Goal: Information Seeking & Learning: Learn about a topic

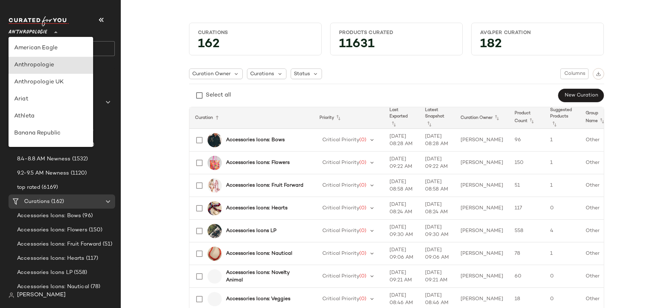
click at [45, 31] on span "Anthropologie" at bounding box center [28, 30] width 39 height 13
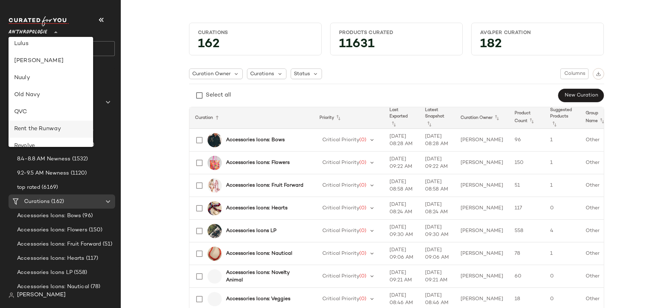
scroll to position [230, 0]
click at [35, 78] on div "[PERSON_NAME]" at bounding box center [50, 74] width 73 height 9
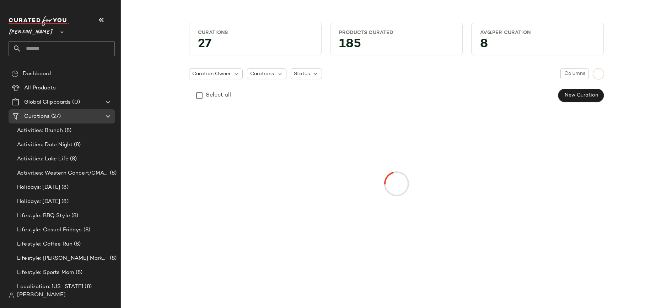
click at [58, 29] on icon at bounding box center [62, 32] width 9 height 9
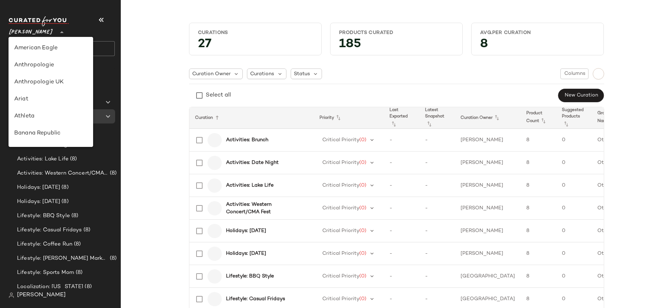
scroll to position [256, 0]
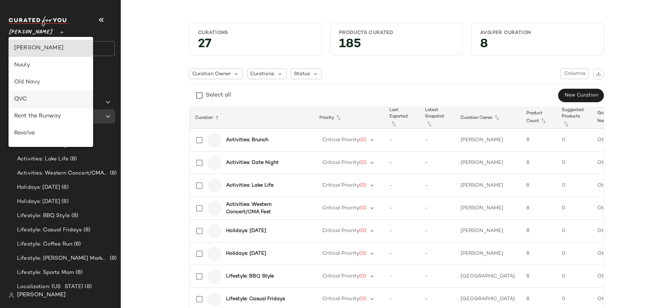
click at [45, 98] on div "QVC" at bounding box center [50, 99] width 73 height 9
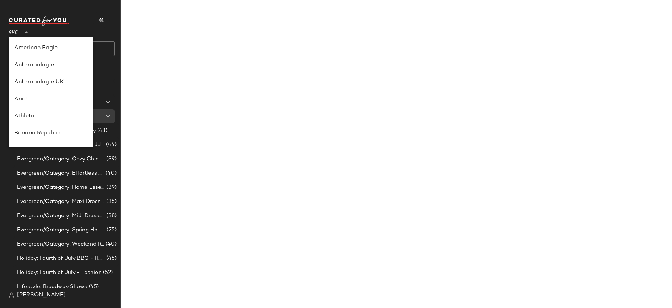
click at [18, 31] on div "QVC **" at bounding box center [15, 28] width 12 height 18
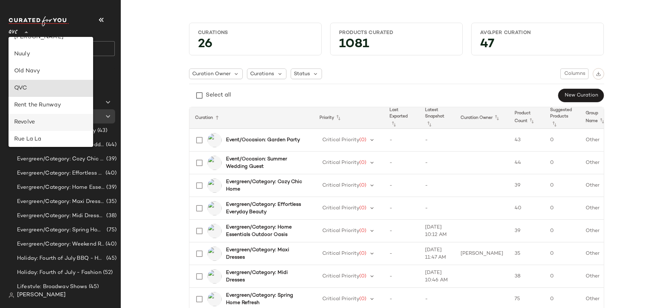
scroll to position [266, 0]
click at [36, 57] on div "Nuuly" at bounding box center [50, 55] width 73 height 9
type input "**"
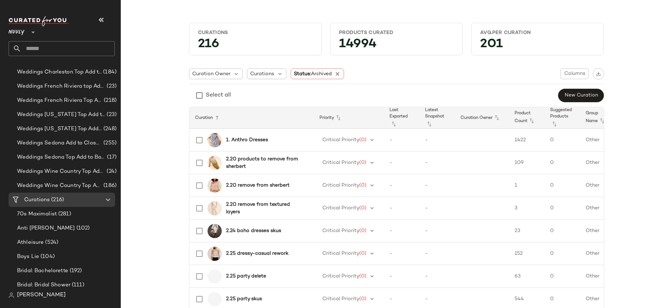
scroll to position [485, 0]
click at [45, 203] on span "Curations" at bounding box center [37, 200] width 26 height 8
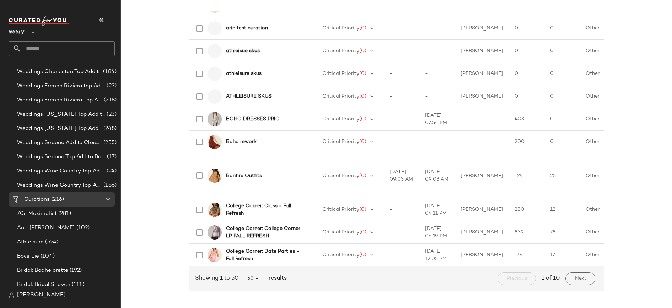
scroll to position [1094, 0]
click at [580, 279] on span "Next" at bounding box center [580, 279] width 12 height 6
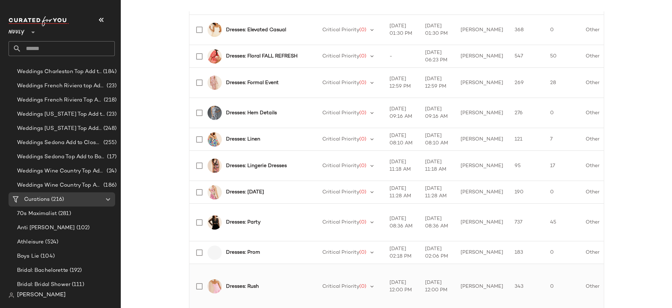
scroll to position [1139, 0]
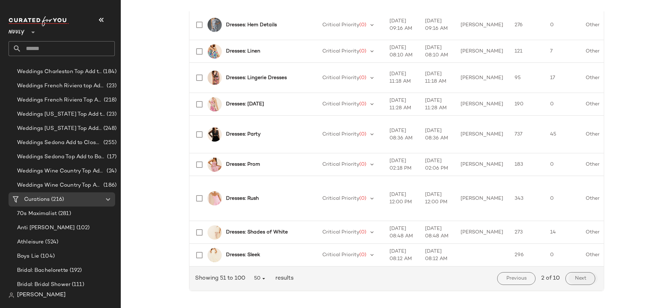
click at [577, 281] on span "Next" at bounding box center [580, 279] width 12 height 6
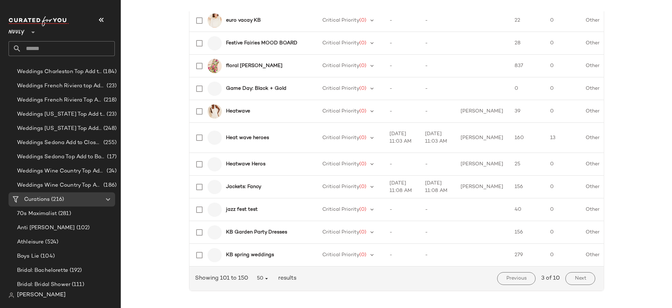
scroll to position [1228, 0]
click at [569, 274] on button "Next" at bounding box center [579, 278] width 29 height 13
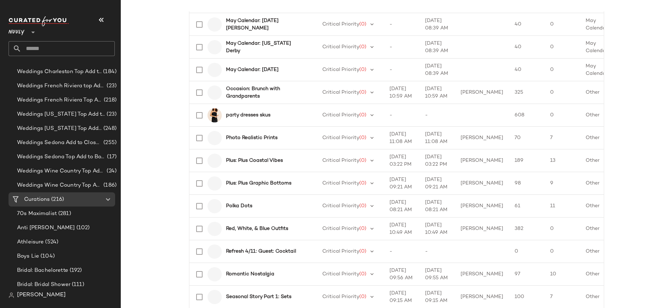
scroll to position [1039, 0]
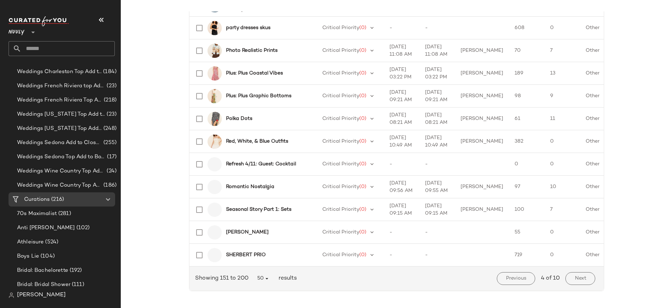
scroll to position [1318, 0]
click at [574, 278] on span "Next" at bounding box center [580, 279] width 12 height 6
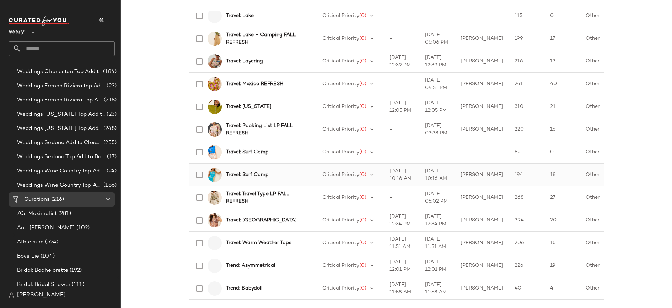
scroll to position [1139, 0]
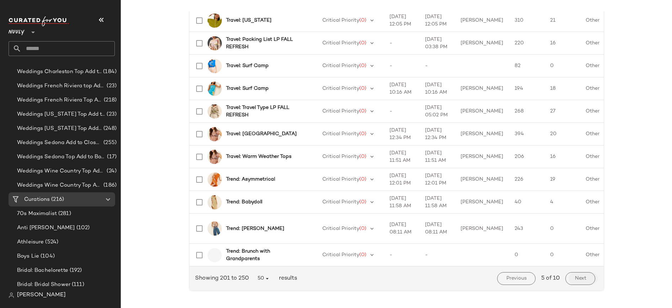
click at [569, 280] on button "Next" at bounding box center [579, 278] width 29 height 13
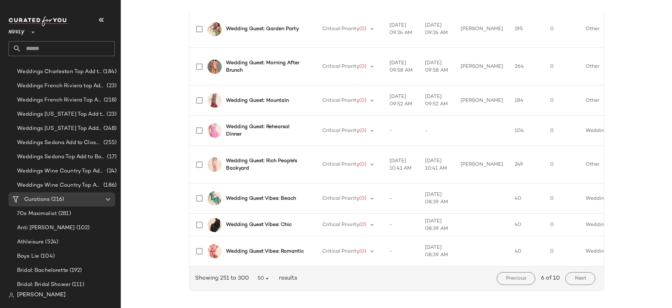
scroll to position [1310, 0]
click at [580, 282] on button "Next" at bounding box center [579, 278] width 29 height 13
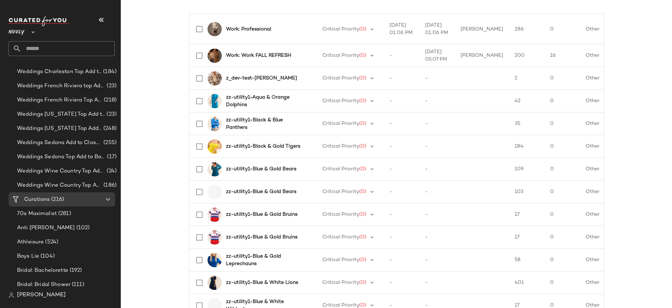
scroll to position [1094, 0]
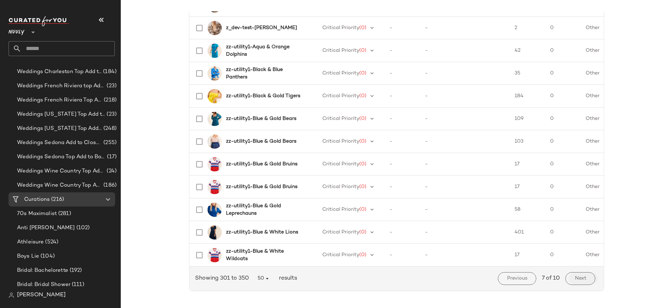
click at [581, 283] on button "Next" at bounding box center [579, 278] width 29 height 13
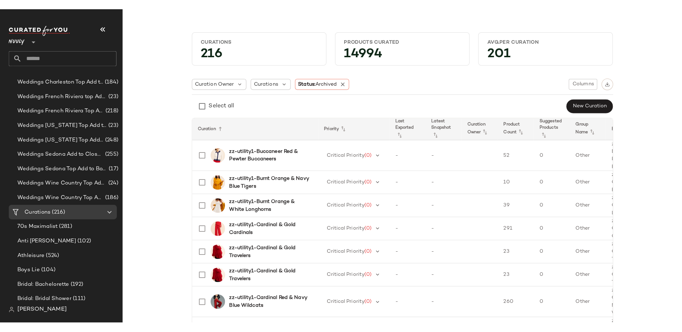
scroll to position [485, 0]
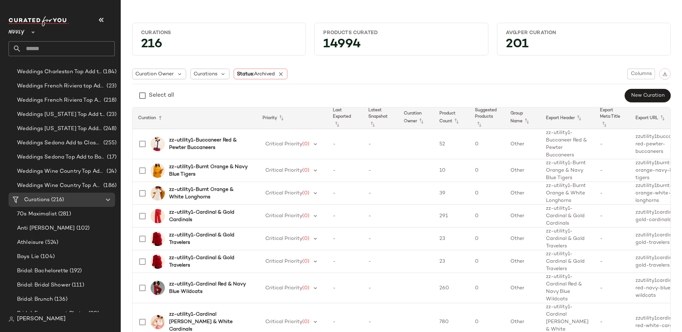
click at [69, 48] on input "text" at bounding box center [67, 48] width 93 height 15
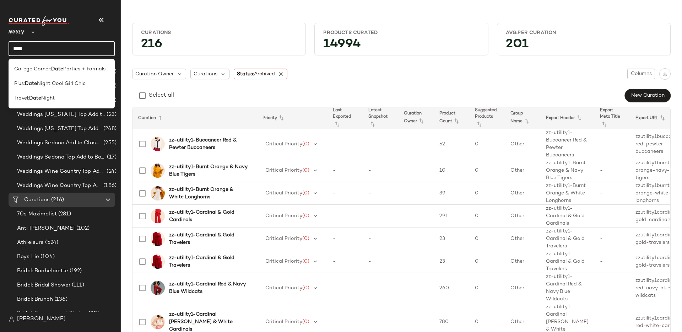
click at [188, 101] on div "Select all New Curation" at bounding box center [401, 95] width 539 height 14
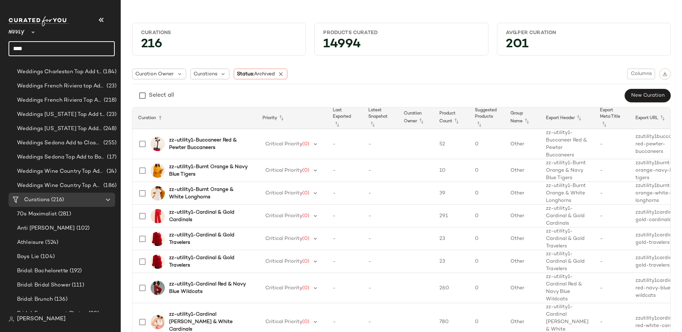
click at [36, 50] on input "****" at bounding box center [62, 48] width 106 height 15
type input "*"
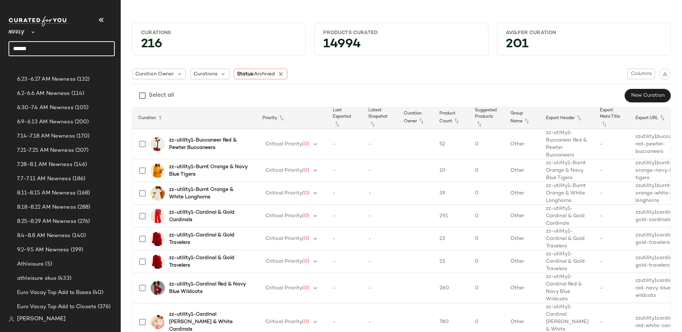
scroll to position [0, 0]
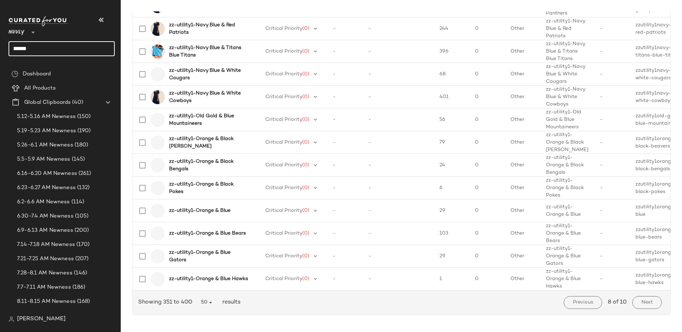
scroll to position [1265, 0]
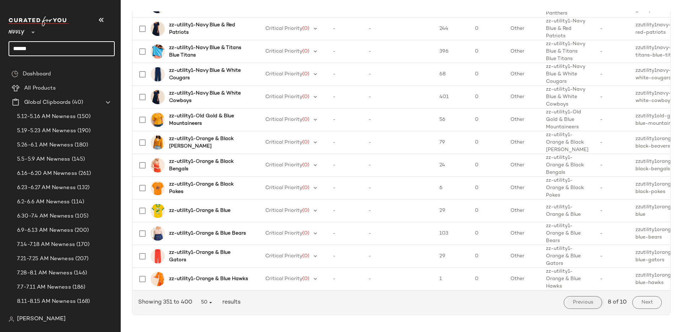
click at [573, 299] on span "Previous" at bounding box center [583, 302] width 21 height 6
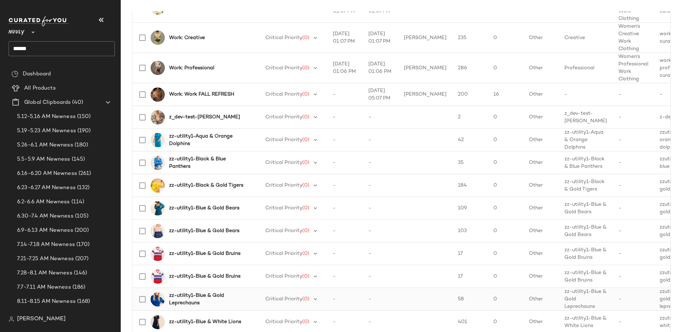
scroll to position [1071, 0]
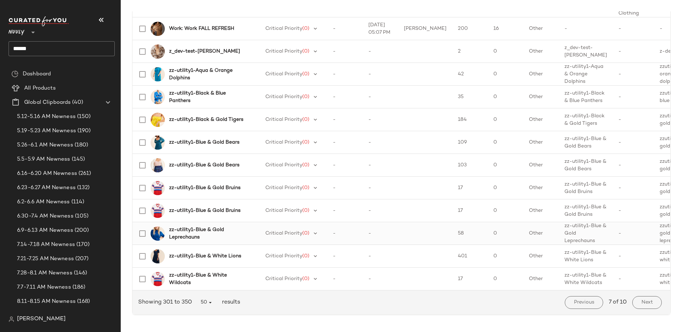
click at [574, 305] on button "Previous" at bounding box center [584, 302] width 38 height 13
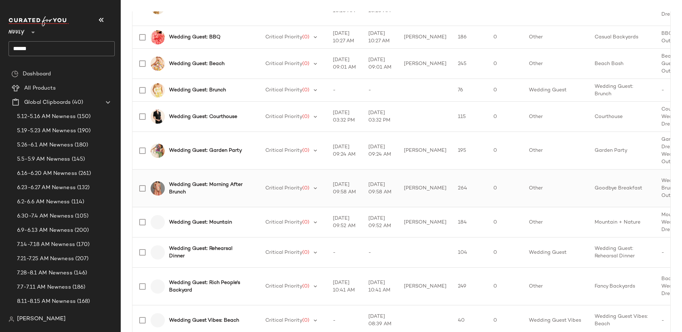
scroll to position [1281, 0]
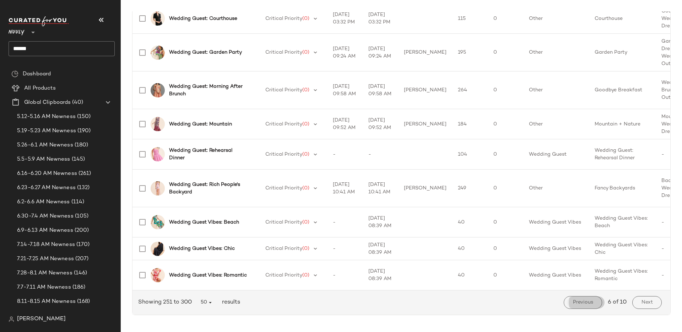
click at [573, 304] on span "Previous" at bounding box center [583, 302] width 21 height 6
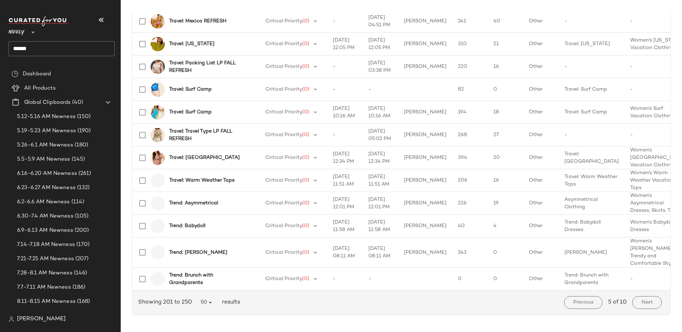
scroll to position [1115, 0]
click at [573, 304] on span "Previous" at bounding box center [583, 302] width 21 height 6
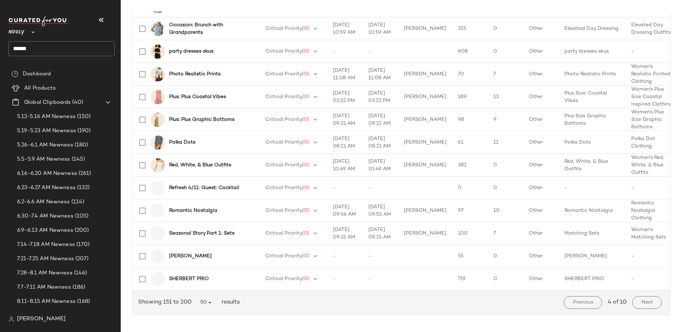
scroll to position [1294, 0]
click at [573, 304] on span "Previous" at bounding box center [583, 302] width 21 height 6
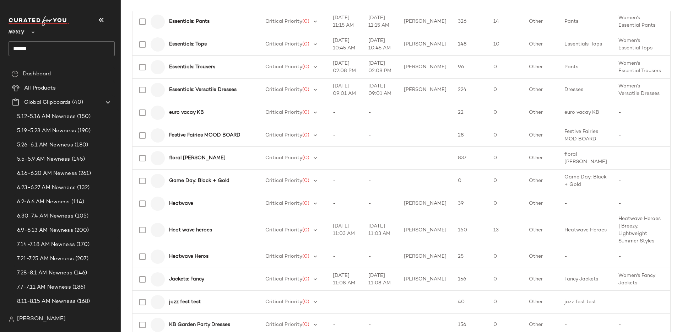
scroll to position [1199, 0]
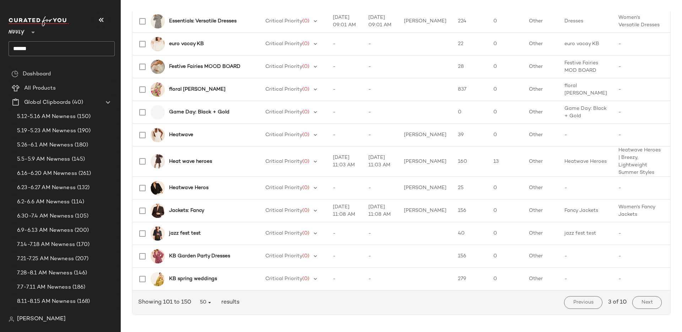
click at [573, 304] on span "Previous" at bounding box center [583, 302] width 21 height 6
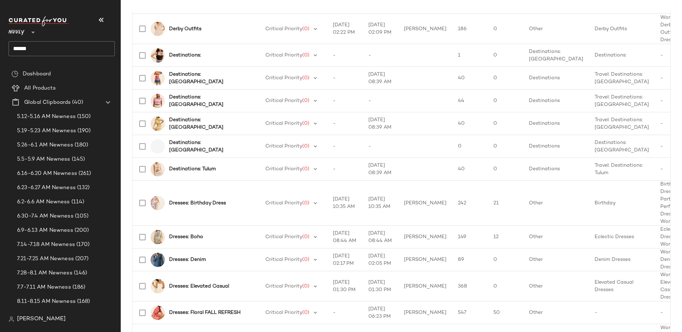
scroll to position [1115, 0]
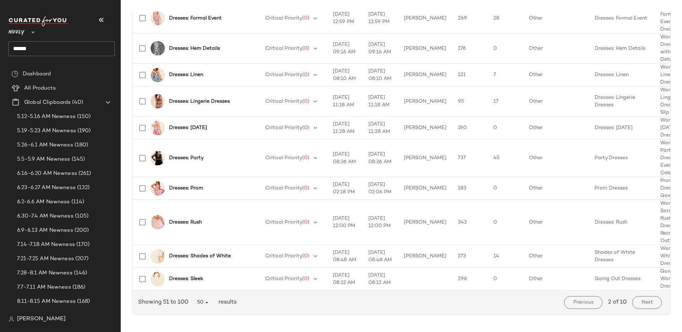
click at [573, 304] on span "Previous" at bounding box center [583, 302] width 21 height 6
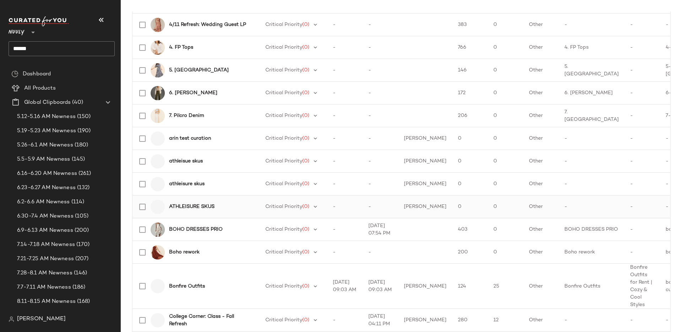
scroll to position [911, 0]
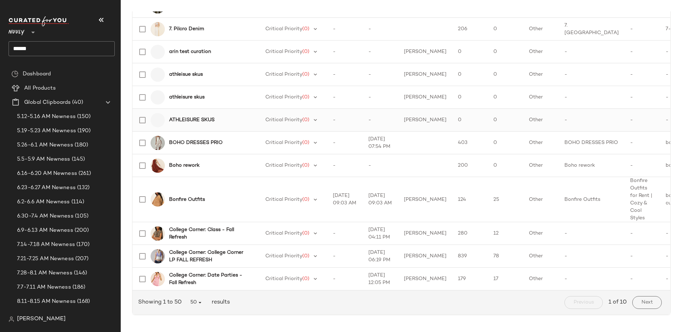
scroll to position [1065, 0]
click at [643, 304] on span "Next" at bounding box center [647, 302] width 12 height 6
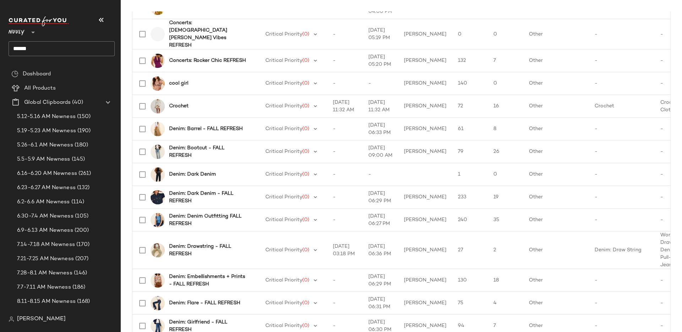
scroll to position [532, 0]
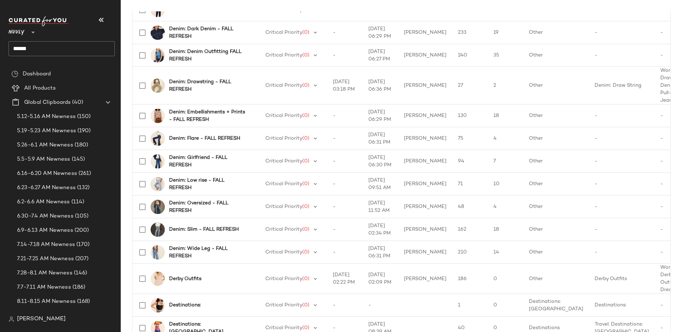
click at [48, 54] on input "******" at bounding box center [62, 48] width 106 height 15
click at [48, 53] on input "******" at bounding box center [62, 48] width 106 height 15
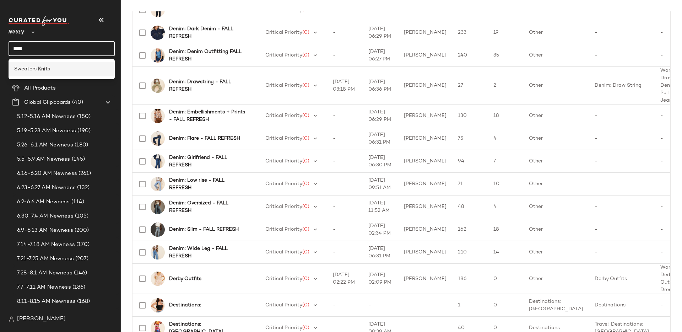
type input "****"
click at [44, 70] on b "Knit" at bounding box center [43, 68] width 10 height 7
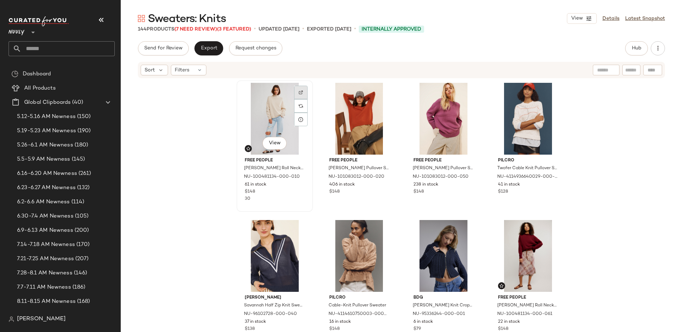
click at [299, 99] on div at bounding box center [300, 105] width 13 height 13
click at [202, 228] on div "Free People [PERSON_NAME] Roll Neck Sweater NU-100481134-000-010 61 in stock $1…" at bounding box center [401, 216] width 561 height 274
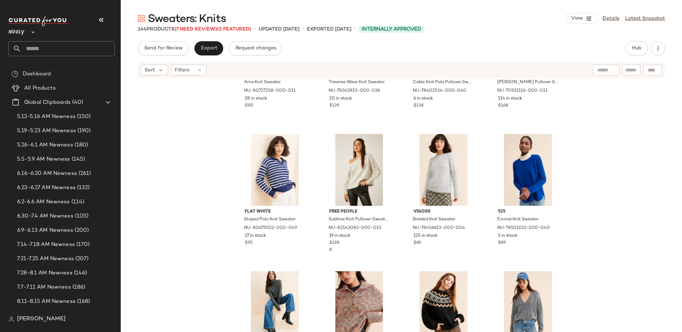
scroll to position [2278, 0]
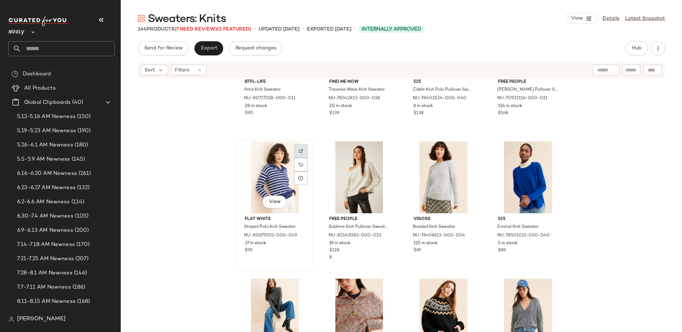
click at [300, 149] on img at bounding box center [301, 151] width 4 height 4
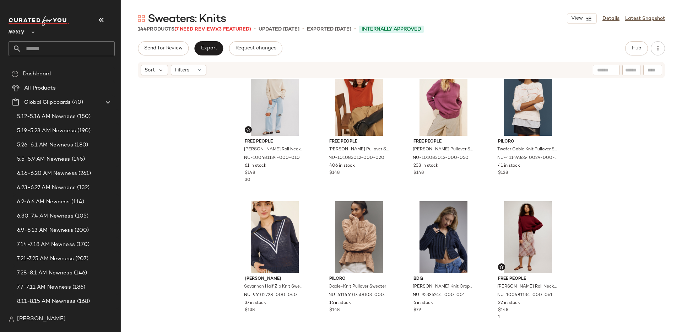
scroll to position [0, 0]
